Goal: Check status: Check status

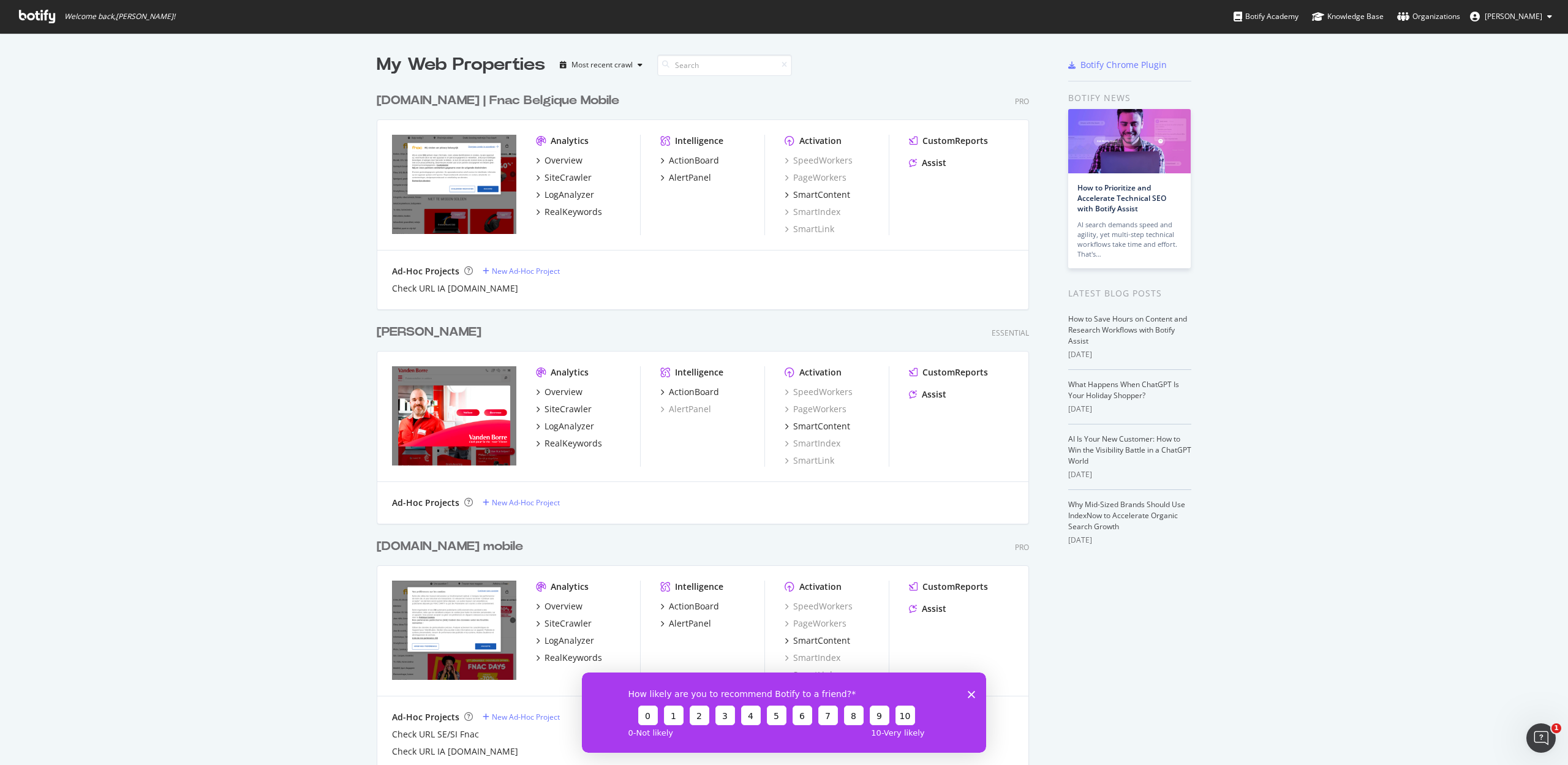
click at [486, 98] on div "[DOMAIN_NAME] | Fnac Belgique Mobile" at bounding box center [498, 100] width 243 height 17
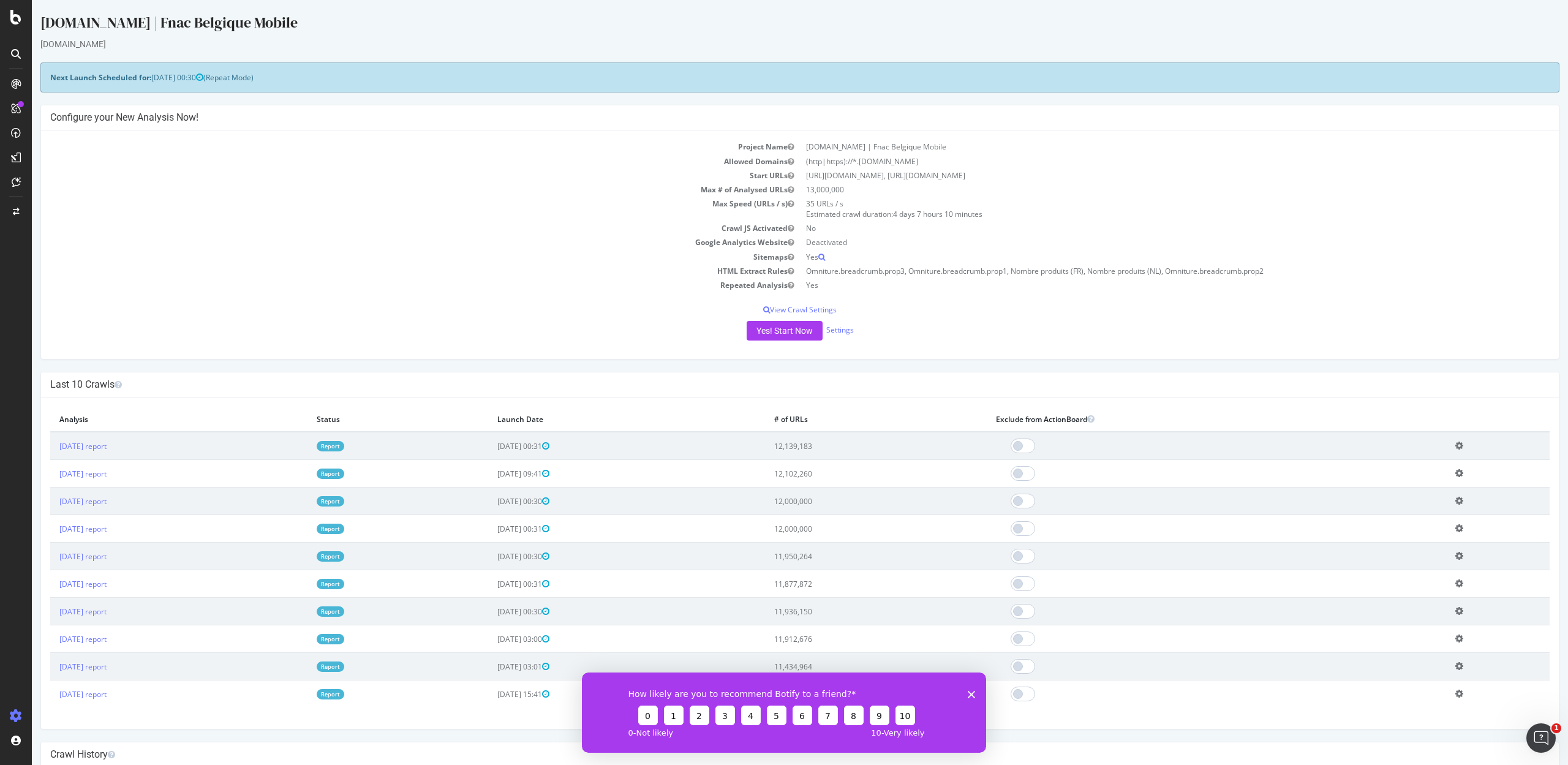
click at [344, 446] on link "Report" at bounding box center [330, 446] width 28 height 10
